Goal: Task Accomplishment & Management: Manage account settings

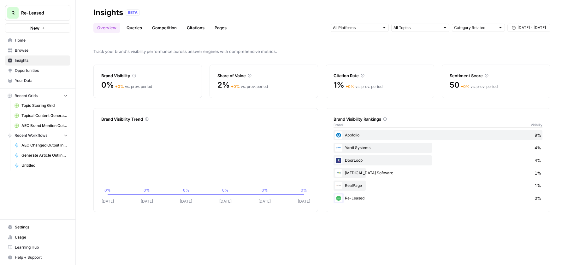
click at [39, 69] on span "Opportunities" at bounding box center [41, 71] width 53 height 6
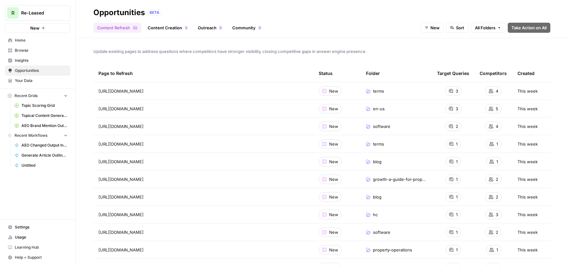
click at [170, 29] on link "Content Creation 0" at bounding box center [168, 28] width 48 height 10
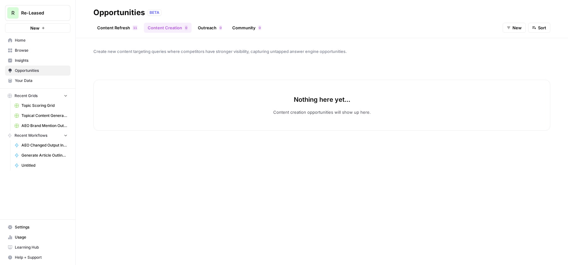
click at [122, 27] on link "Content Refresh 1 1" at bounding box center [117, 28] width 48 height 10
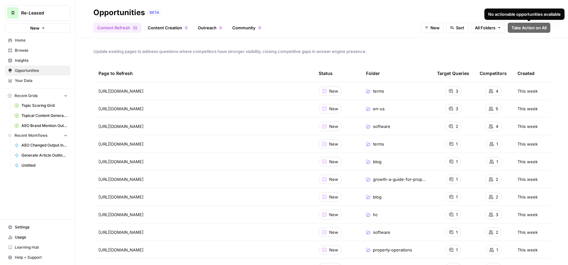
scroll to position [21, 0]
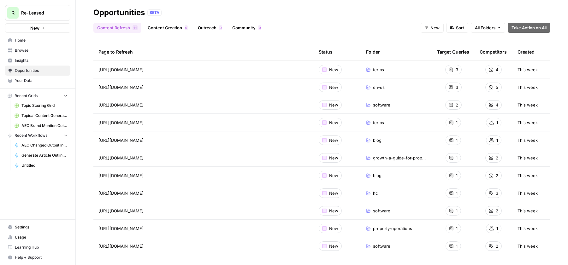
click at [33, 125] on span "AEO Brand Mention Outreach" at bounding box center [44, 126] width 46 height 6
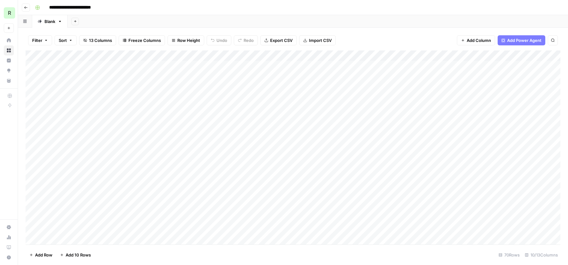
click at [151, 76] on div "Add Column" at bounding box center [293, 147] width 535 height 194
click at [182, 76] on div "Add Column" at bounding box center [293, 147] width 535 height 194
click at [27, 6] on icon "button" at bounding box center [26, 8] width 4 height 4
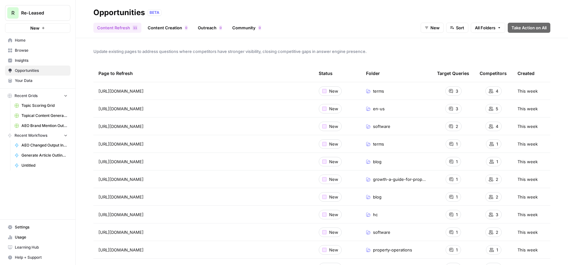
click at [65, 97] on icon "button" at bounding box center [65, 95] width 4 height 4
click at [29, 41] on span "Home" at bounding box center [41, 41] width 53 height 6
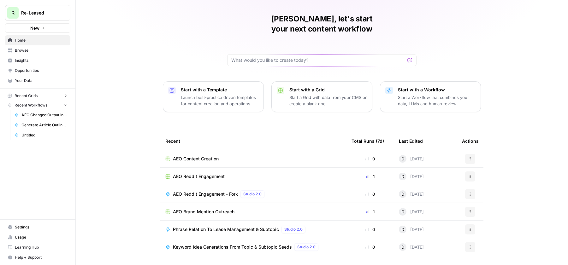
scroll to position [25, 0]
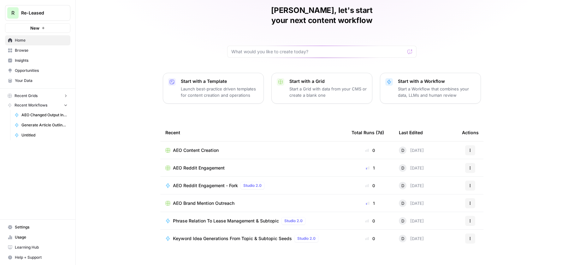
click at [197, 165] on span "AEO Reddit Engagement" at bounding box center [199, 168] width 52 height 6
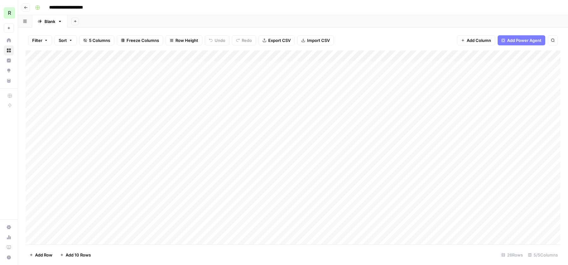
click at [203, 67] on div "Add Column" at bounding box center [293, 147] width 535 height 194
click at [240, 65] on div "Add Column" at bounding box center [293, 147] width 535 height 194
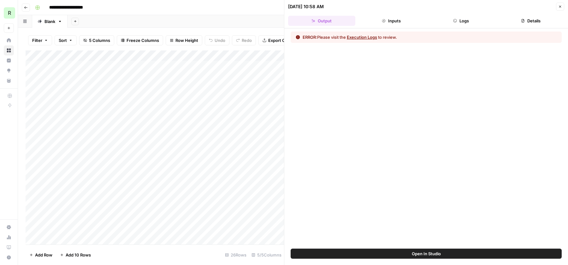
click at [368, 37] on button "Execution Logs" at bounding box center [362, 37] width 30 height 6
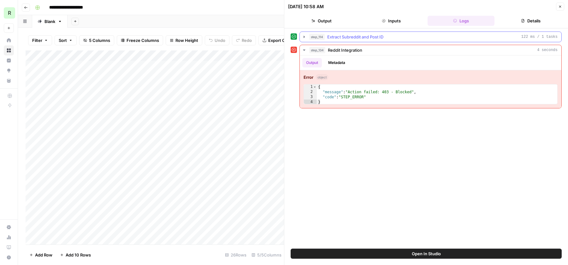
click at [304, 36] on icon "button" at bounding box center [303, 37] width 1 height 2
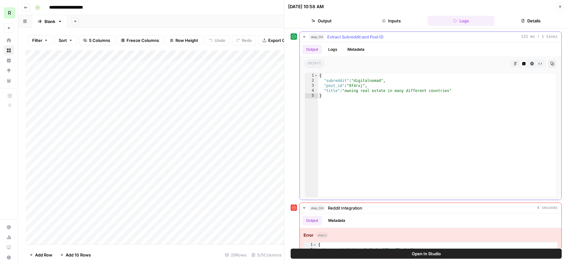
scroll to position [21, 0]
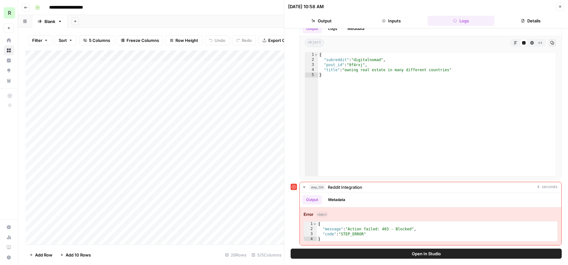
click at [563, 9] on button "Close" at bounding box center [560, 7] width 8 height 8
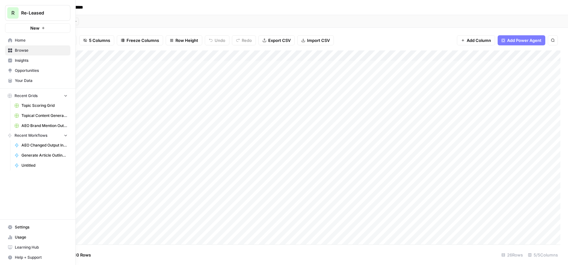
click at [16, 72] on span "Opportunities" at bounding box center [41, 71] width 53 height 6
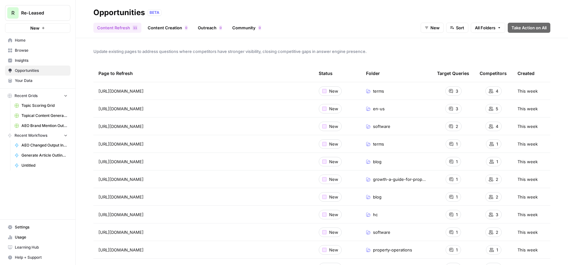
click at [21, 58] on span "Insights" at bounding box center [41, 61] width 53 height 6
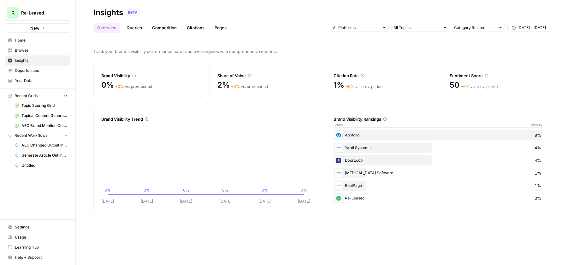
click at [448, 30] on div at bounding box center [420, 28] width 58 height 8
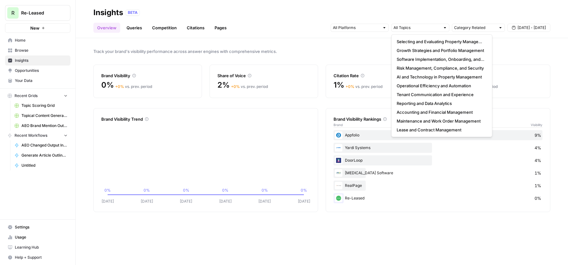
click at [523, 26] on span "[DATE] - [DATE]" at bounding box center [531, 28] width 28 height 6
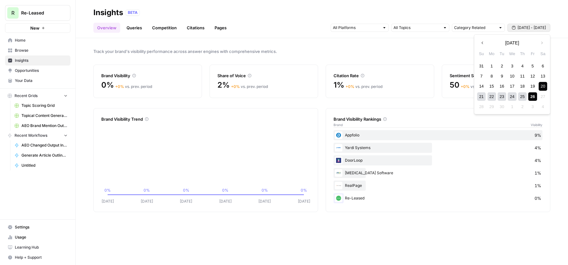
click at [530, 98] on div "26" at bounding box center [532, 96] width 9 height 9
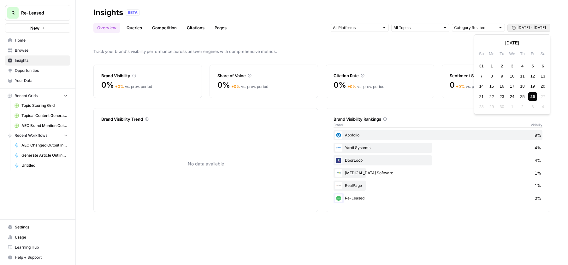
click at [524, 27] on span "Sep 26 - Sep 26" at bounding box center [531, 28] width 28 height 6
click at [520, 97] on div "25" at bounding box center [522, 96] width 9 height 9
click at [21, 227] on span "Settings" at bounding box center [41, 228] width 53 height 6
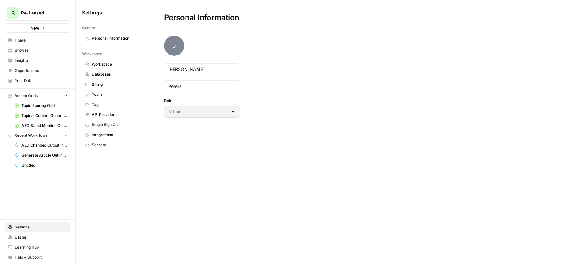
click at [112, 134] on span "Integrations" at bounding box center [117, 135] width 50 height 6
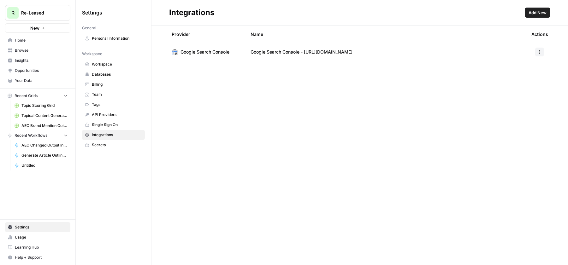
click at [541, 14] on span "Add New" at bounding box center [537, 12] width 18 height 6
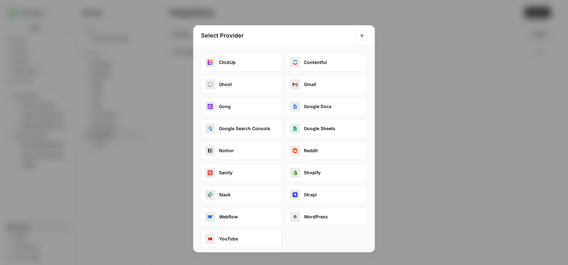
click at [316, 155] on button "Reddit" at bounding box center [326, 151] width 81 height 18
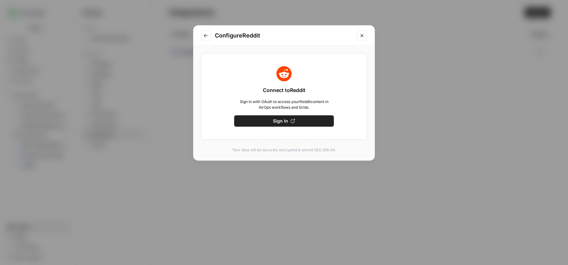
click at [295, 123] on button "Sign In" at bounding box center [284, 120] width 100 height 11
click at [310, 123] on button "Save" at bounding box center [284, 120] width 100 height 11
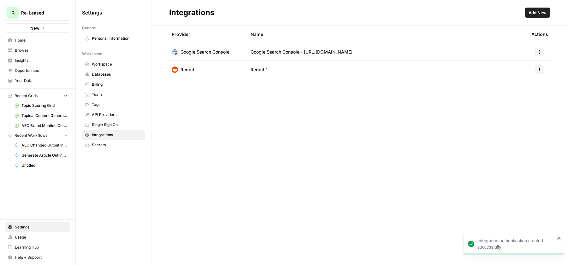
click at [24, 39] on span "Home" at bounding box center [41, 41] width 53 height 6
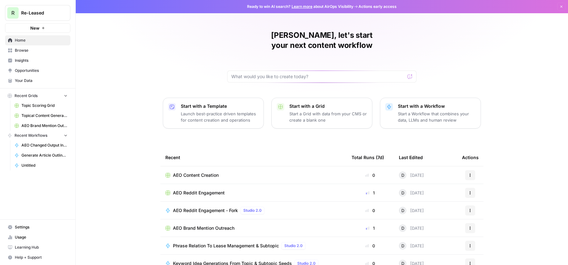
click at [202, 190] on span "AEO Reddit Engagement" at bounding box center [199, 193] width 52 height 6
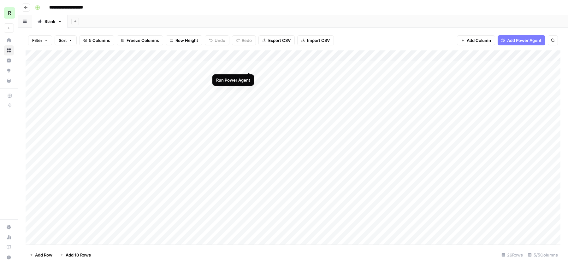
click at [247, 67] on div "Add Column" at bounding box center [293, 147] width 535 height 194
drag, startPoint x: 319, startPoint y: 55, endPoint x: 333, endPoint y: 56, distance: 14.5
click at [333, 56] on div "Add Column" at bounding box center [293, 147] width 535 height 194
click at [199, 67] on div "Add Column" at bounding box center [293, 147] width 535 height 194
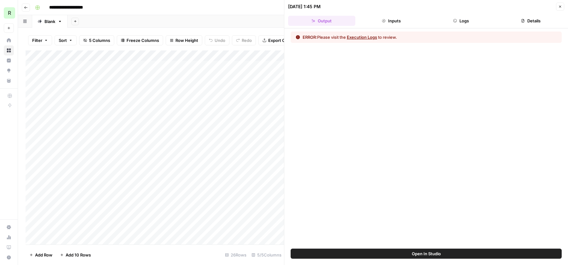
click at [362, 37] on button "Execution Logs" at bounding box center [362, 37] width 30 height 6
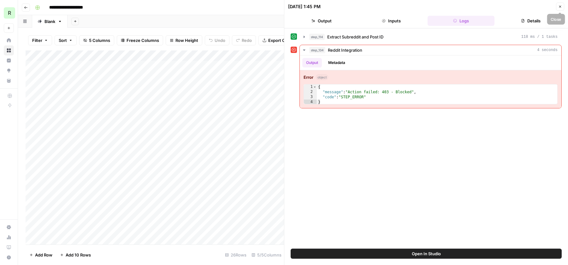
click at [559, 7] on icon "button" at bounding box center [560, 7] width 4 height 4
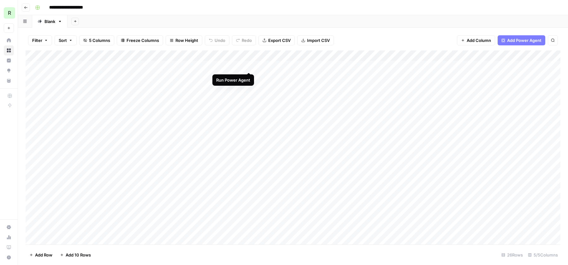
click at [249, 66] on div "Add Column" at bounding box center [293, 147] width 535 height 194
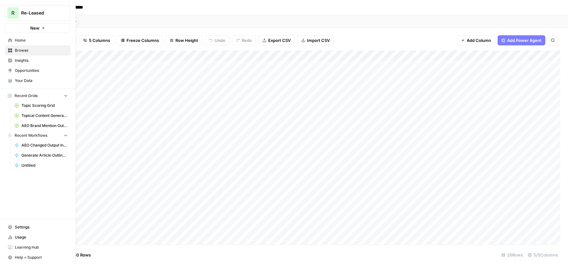
click at [11, 228] on icon at bounding box center [10, 227] width 4 height 4
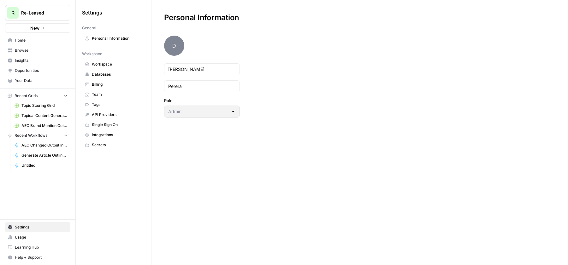
click at [112, 135] on span "Integrations" at bounding box center [117, 135] width 50 height 6
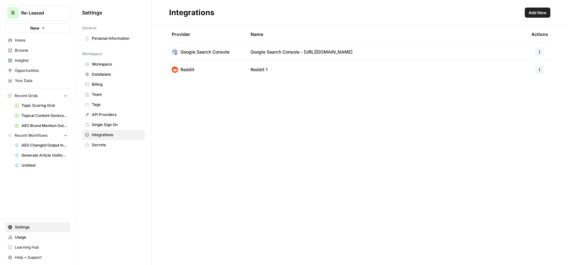
click at [538, 69] on icon "button" at bounding box center [540, 70] width 4 height 4
click at [529, 82] on span "Edit" at bounding box center [526, 84] width 20 height 6
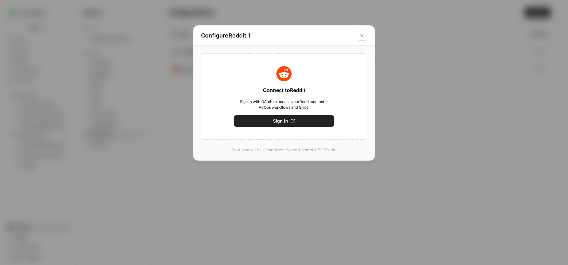
click at [362, 37] on icon "Close modal" at bounding box center [361, 35] width 5 height 5
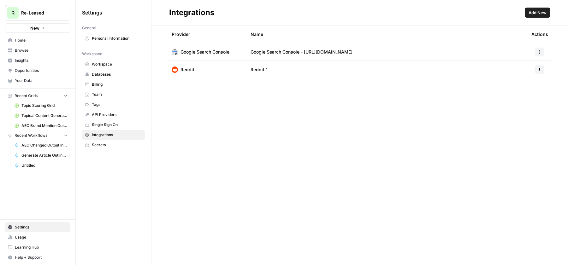
click at [540, 55] on button "button" at bounding box center [539, 52] width 9 height 9
click at [451, 101] on div "Provider Name Actions Google Search Console Google Search Console - https://www…" at bounding box center [359, 146] width 416 height 240
click at [541, 71] on button "button" at bounding box center [539, 69] width 9 height 9
click at [530, 86] on span "Edit" at bounding box center [526, 84] width 20 height 6
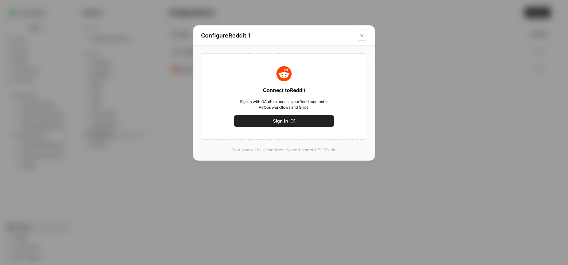
click at [289, 120] on button "Sign In" at bounding box center [284, 120] width 100 height 11
click at [295, 121] on button "Save" at bounding box center [284, 120] width 100 height 11
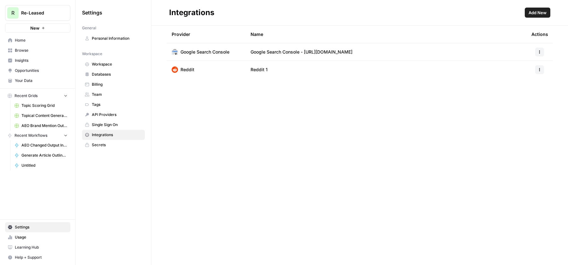
click at [189, 72] on span "Reddit" at bounding box center [187, 70] width 14 height 6
click at [261, 74] on td "Reddit 1" at bounding box center [385, 70] width 281 height 18
click at [261, 70] on span "Reddit 1" at bounding box center [258, 70] width 17 height 6
click at [271, 70] on td "Reddit 1" at bounding box center [385, 70] width 281 height 18
click at [538, 71] on icon "button" at bounding box center [540, 70] width 4 height 4
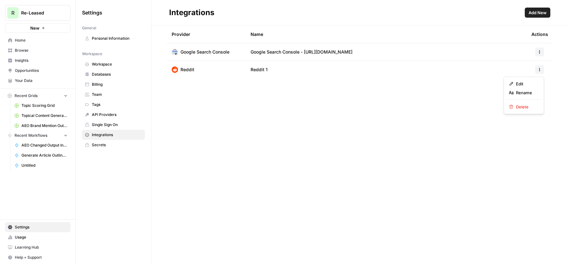
click at [383, 97] on div "Provider Name Actions Google Search Console Google Search Console - https://www…" at bounding box center [359, 146] width 416 height 240
click at [26, 50] on span "Browse" at bounding box center [41, 51] width 53 height 6
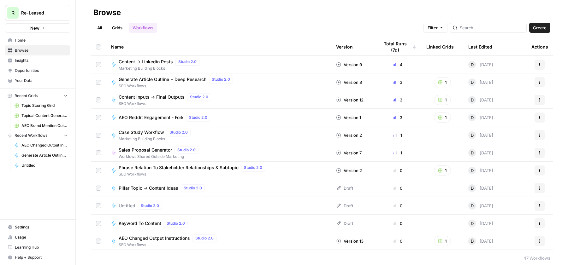
click at [115, 26] on link "Grids" at bounding box center [117, 28] width 18 height 10
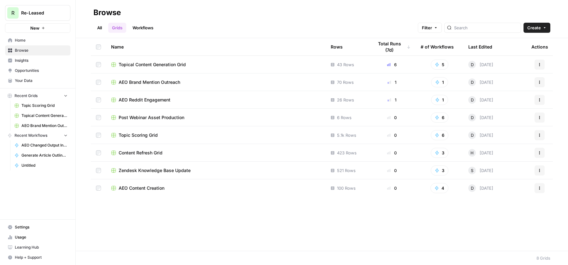
click at [139, 101] on span "AEO Reddit Engagement" at bounding box center [145, 100] width 52 height 6
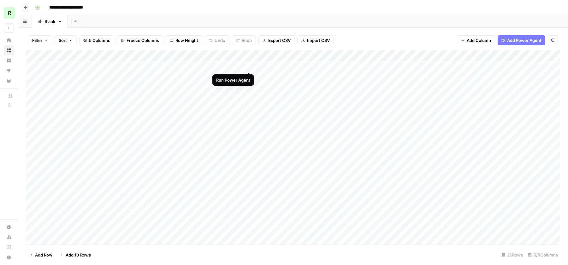
click at [248, 65] on div "Add Column" at bounding box center [293, 147] width 535 height 194
